Goal: Unclear

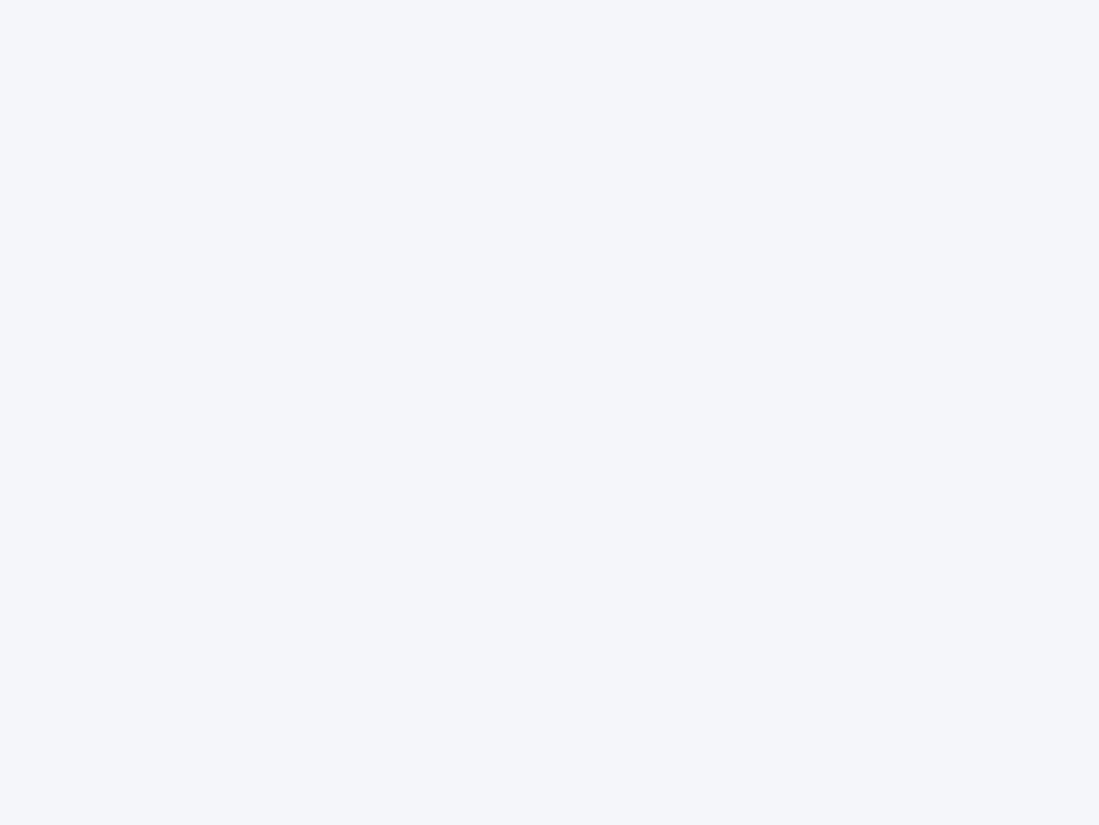
click at [550, 412] on div at bounding box center [549, 412] width 1099 height 825
